Goal: Task Accomplishment & Management: Manage account settings

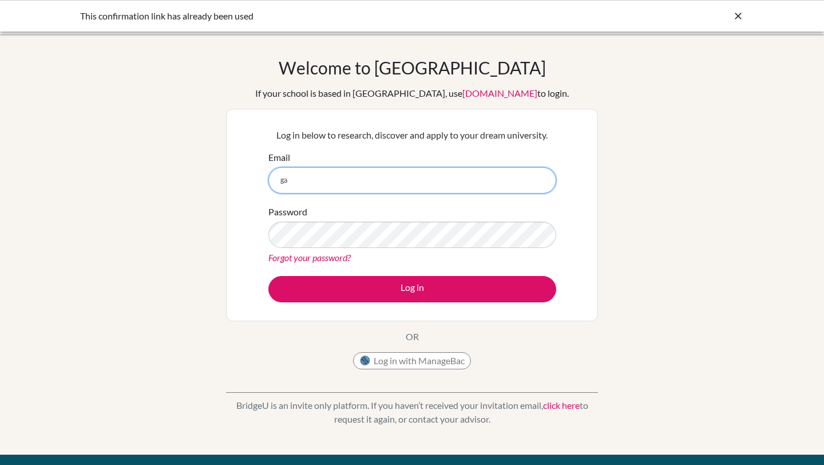
type input "g"
type input "gao"
click at [306, 256] on link "Forgot your password?" at bounding box center [309, 257] width 82 height 11
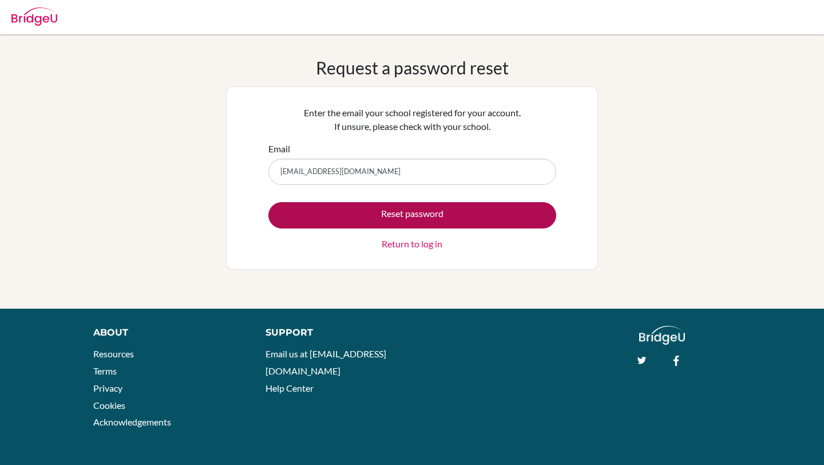
type input "[EMAIL_ADDRESS][DOMAIN_NAME]"
click at [339, 211] on button "Reset password" at bounding box center [412, 215] width 288 height 26
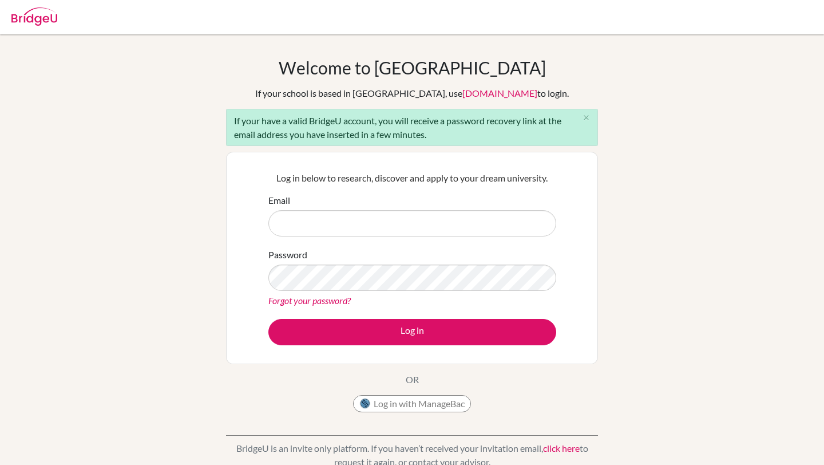
click at [312, 223] on input "Email" at bounding box center [412, 223] width 288 height 26
